Goal: Navigation & Orientation: Find specific page/section

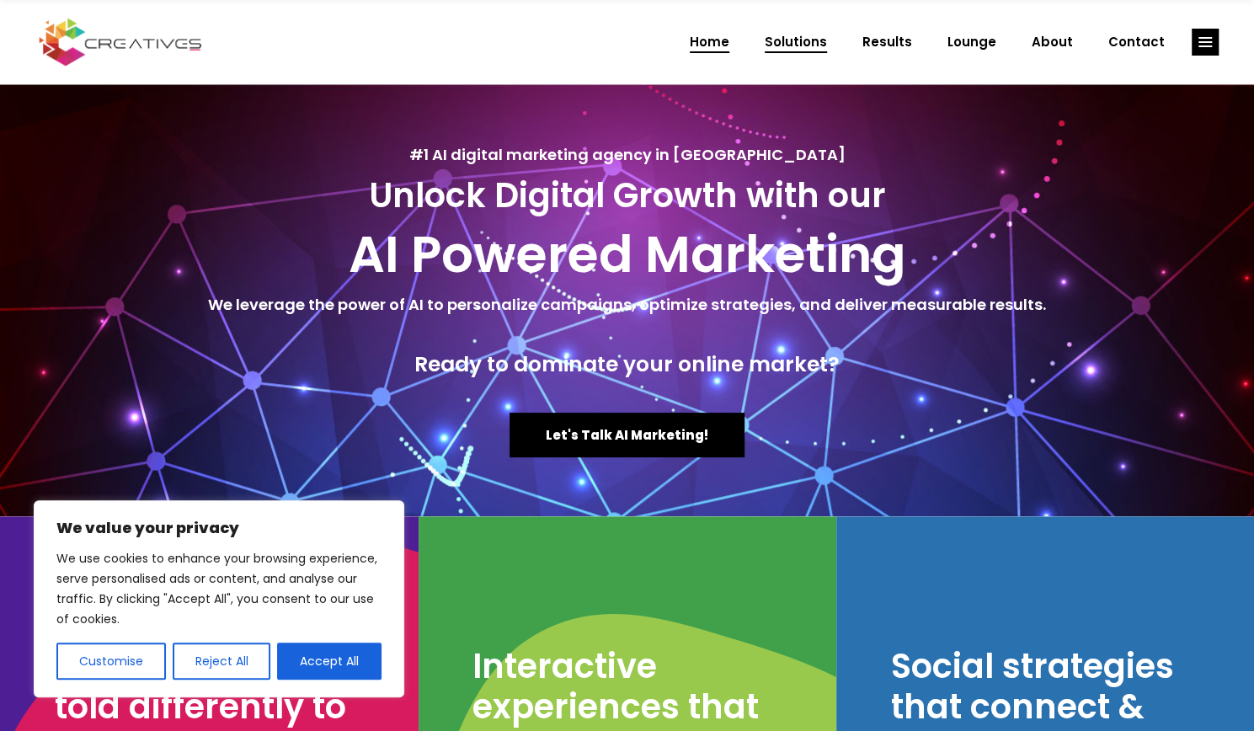
click at [795, 56] on span "Solutions" at bounding box center [796, 42] width 62 height 44
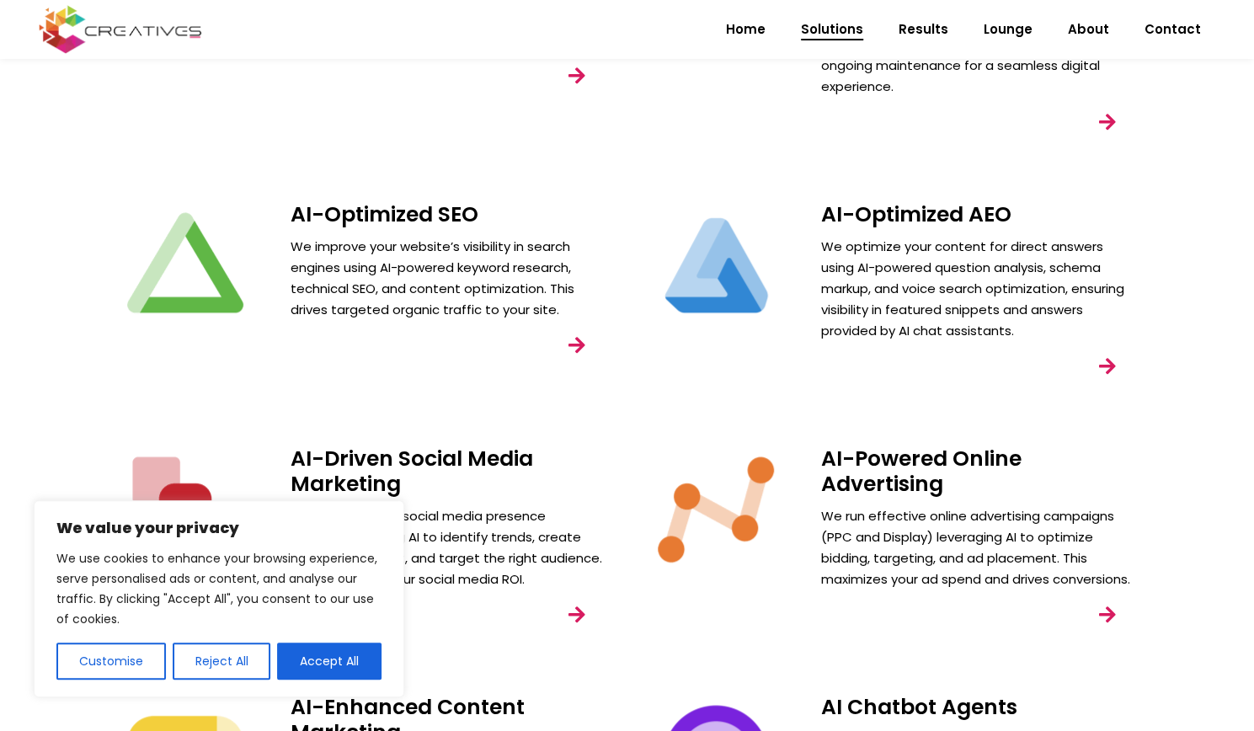
scroll to position [408, 0]
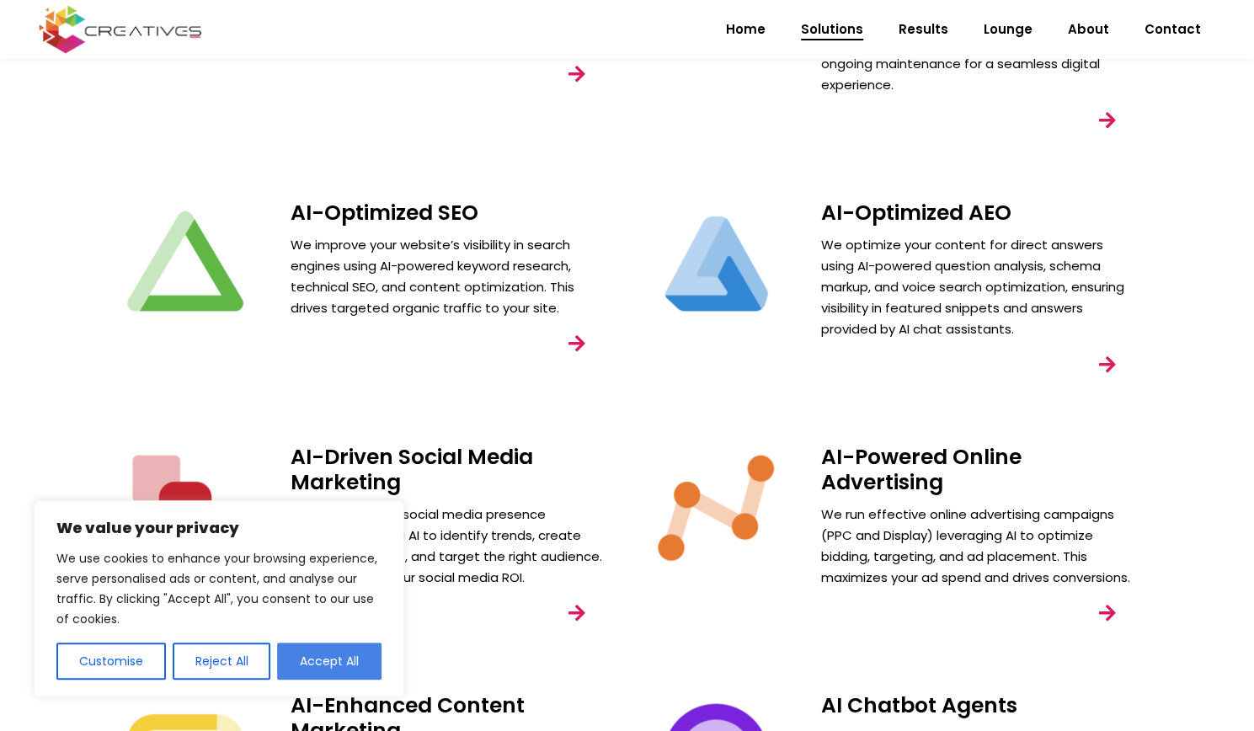
click at [331, 674] on button "Accept All" at bounding box center [329, 660] width 104 height 37
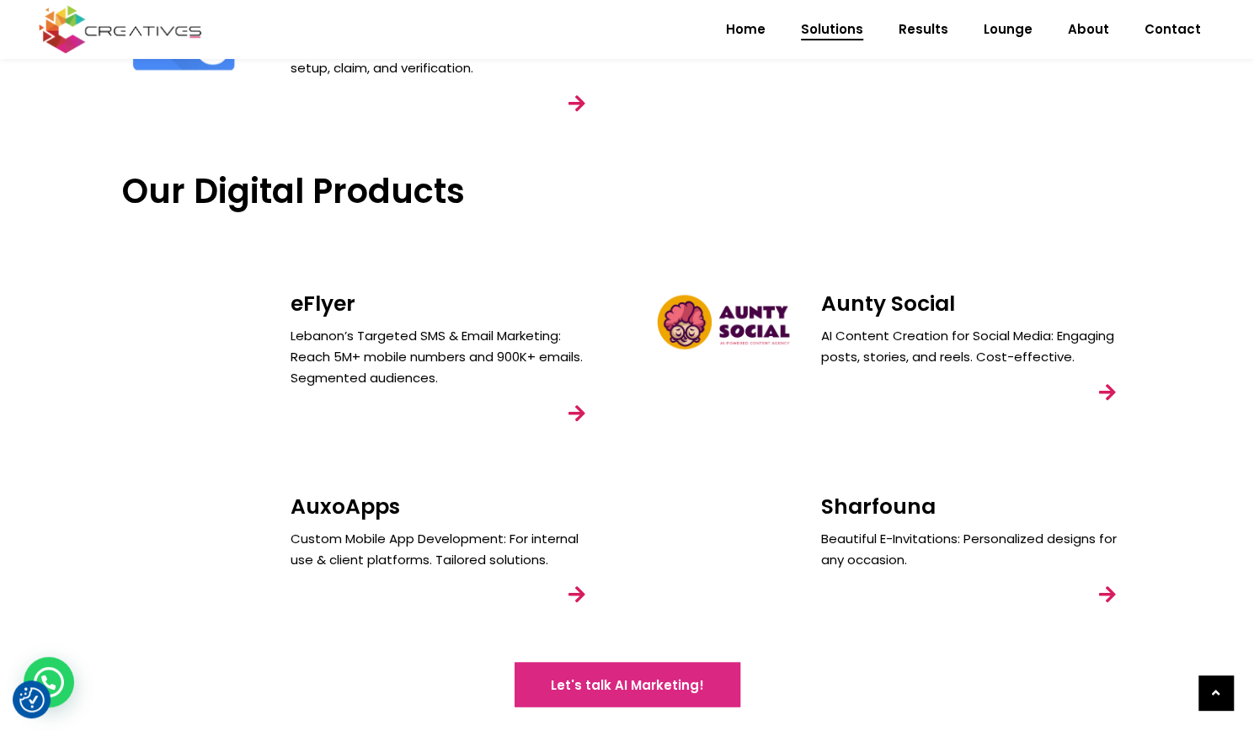
scroll to position [1555, 0]
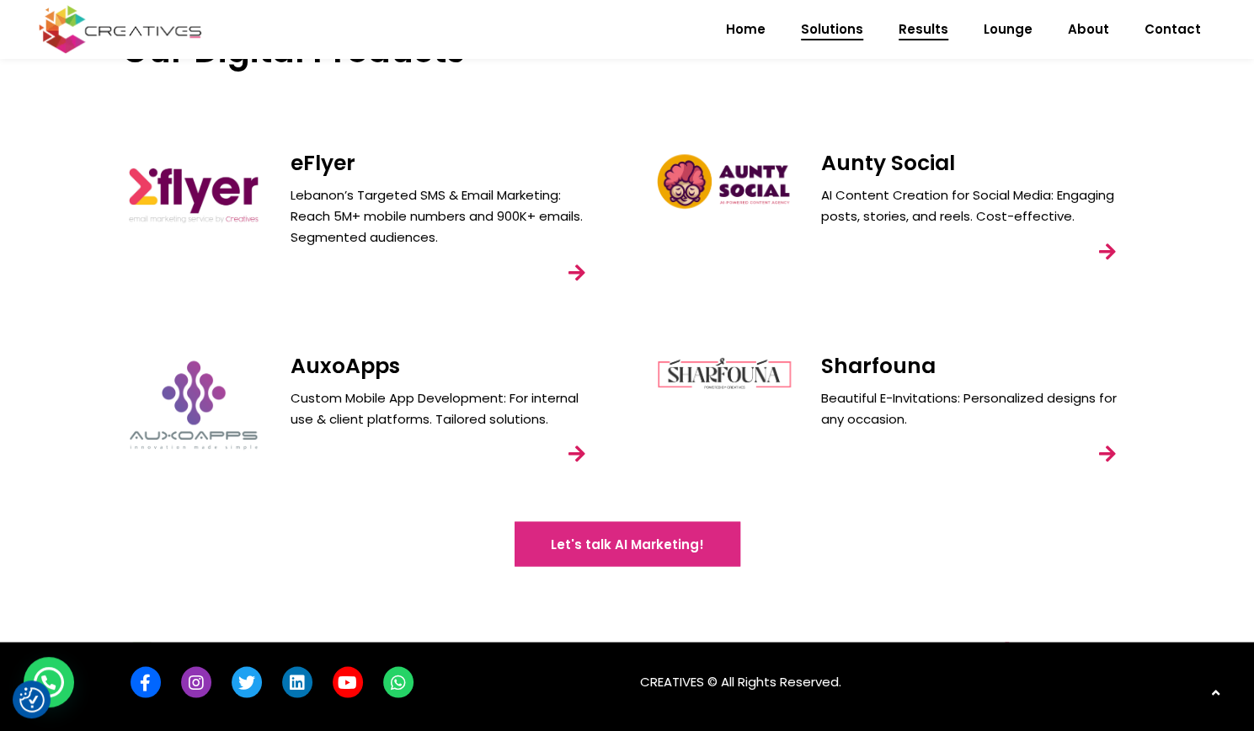
click at [919, 21] on span "Results" at bounding box center [923, 30] width 50 height 44
